Goal: Navigation & Orientation: Find specific page/section

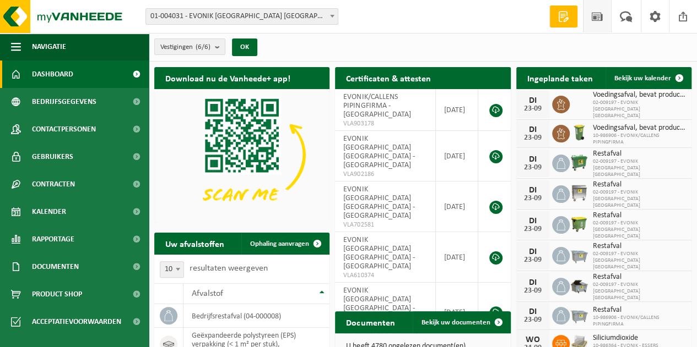
click at [601, 16] on span at bounding box center [597, 16] width 17 height 32
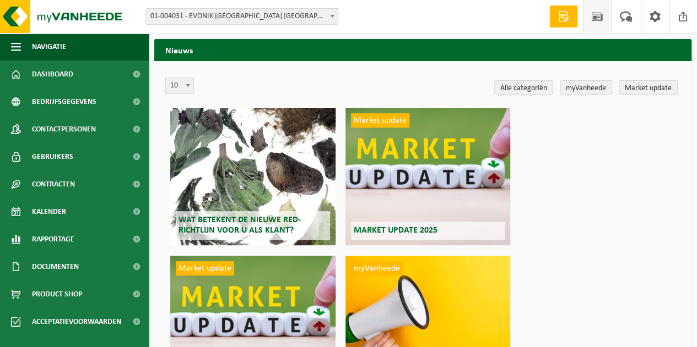
click at [259, 176] on div "Wat betekent de nieuwe RED-richtlijn voor u als klant?" at bounding box center [252, 177] width 165 height 138
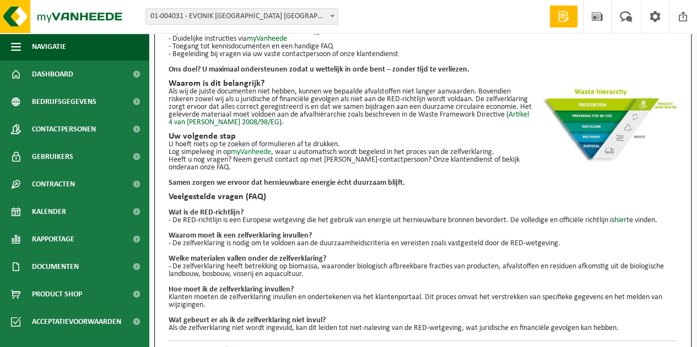
scroll to position [196, 0]
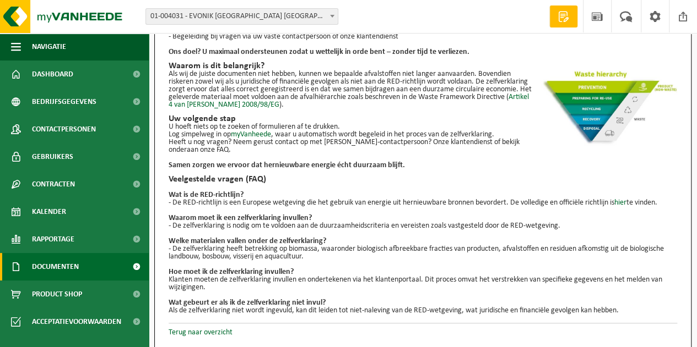
click at [76, 267] on span "Documenten" at bounding box center [55, 267] width 47 height 28
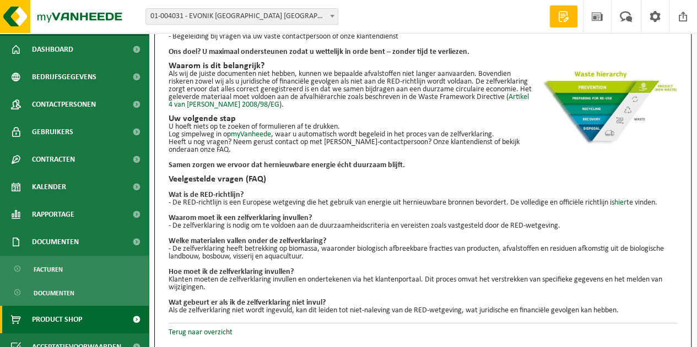
scroll to position [39, 0]
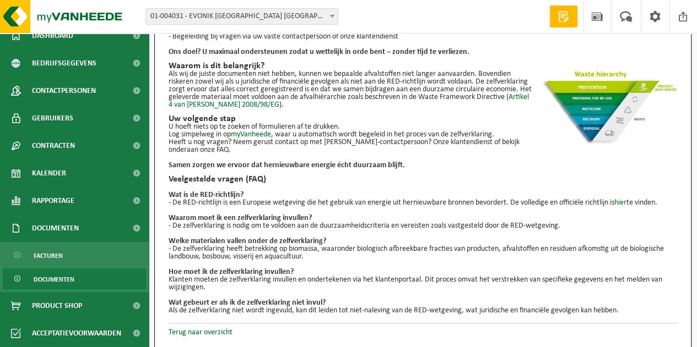
click at [57, 282] on span "Documenten" at bounding box center [54, 279] width 41 height 21
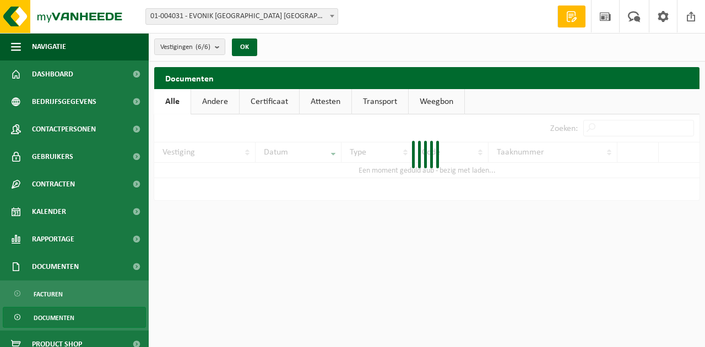
click at [268, 104] on link "Certificaat" at bounding box center [269, 101] width 59 height 25
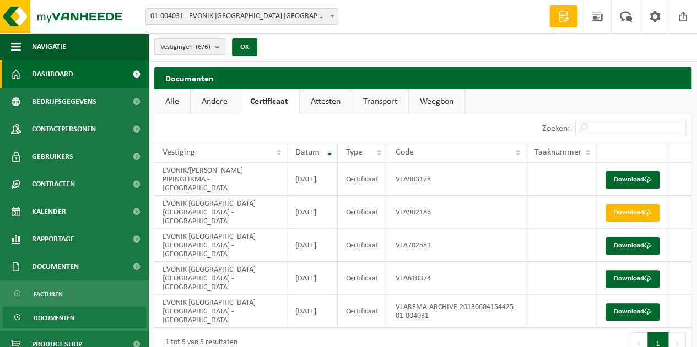
click at [72, 80] on span "Dashboard" at bounding box center [52, 75] width 41 height 28
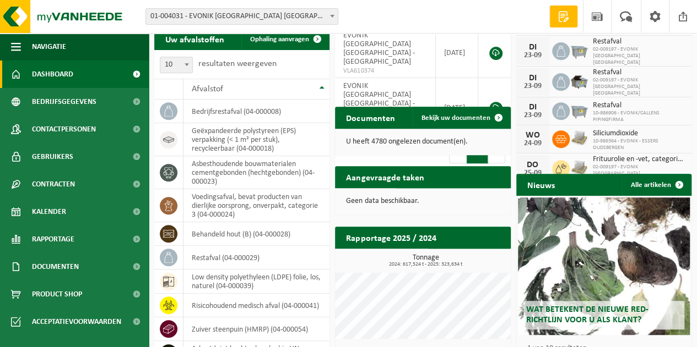
scroll to position [220, 0]
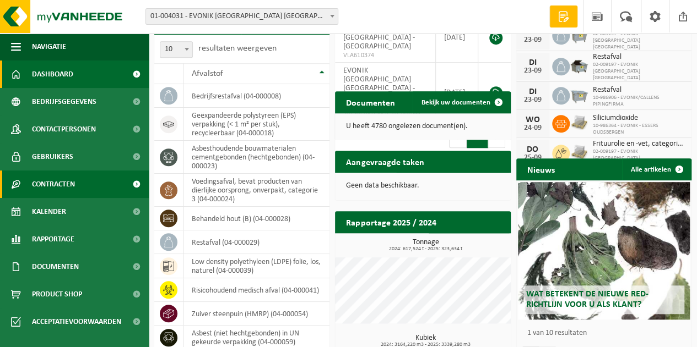
click at [97, 181] on link "Contracten" at bounding box center [74, 185] width 149 height 28
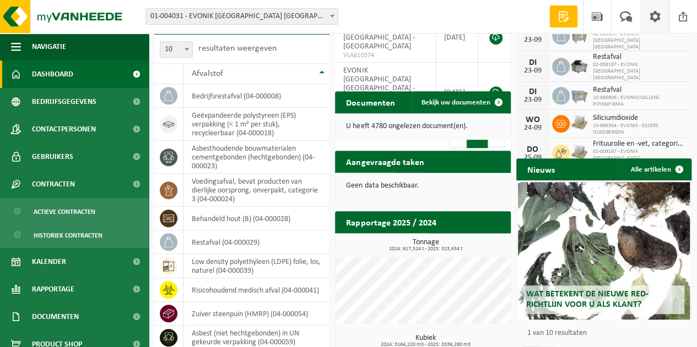
click at [656, 17] on span at bounding box center [654, 16] width 17 height 32
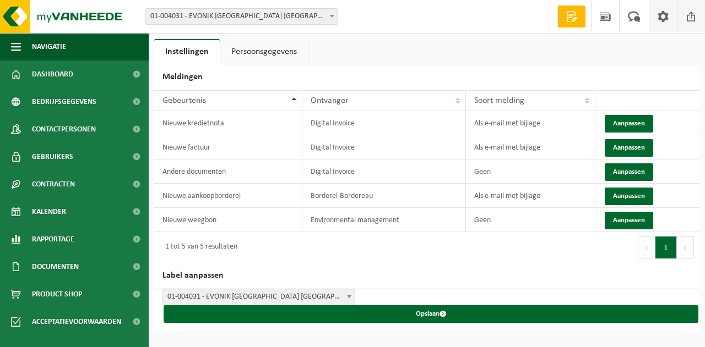
click at [691, 17] on span at bounding box center [691, 16] width 17 height 32
